Goal: Transaction & Acquisition: Purchase product/service

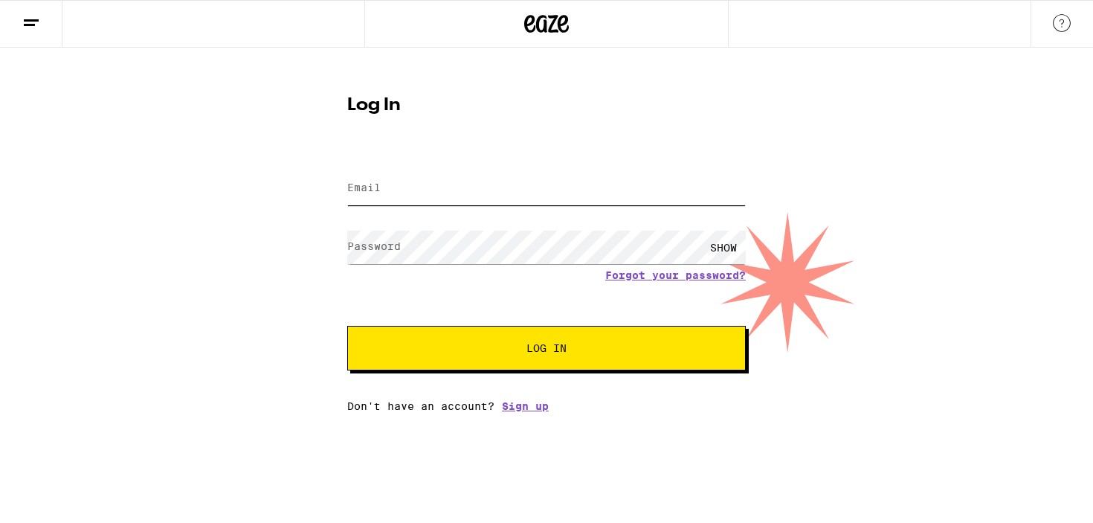
click at [510, 193] on input "Email" at bounding box center [546, 188] width 399 height 33
type input "[EMAIL_ADDRESS][DOMAIN_NAME]"
click at [347, 326] on button "Log In" at bounding box center [546, 348] width 399 height 45
